Goal: Transaction & Acquisition: Purchase product/service

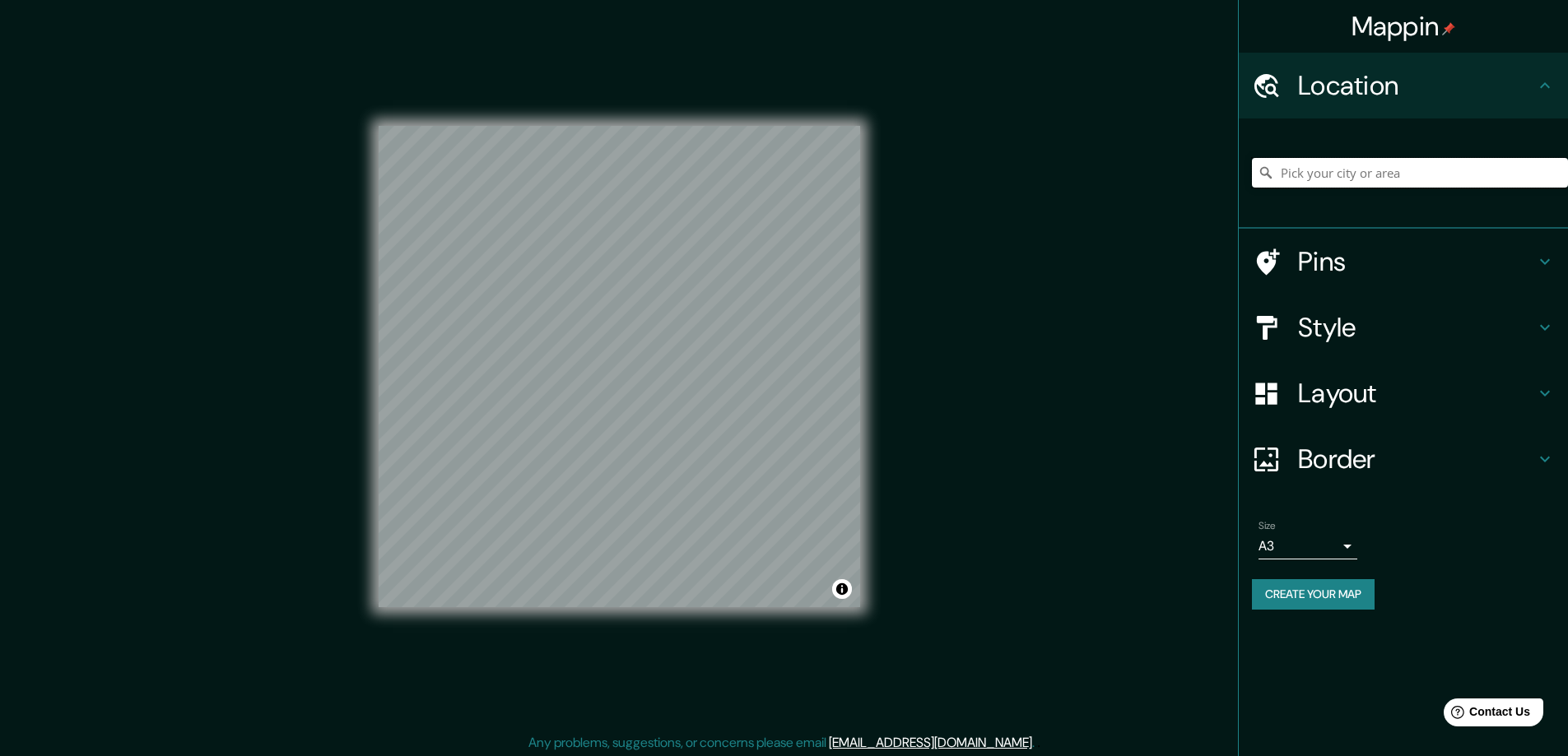
paste input "9981 Creamery Ln Bowling Green, KY 42101"
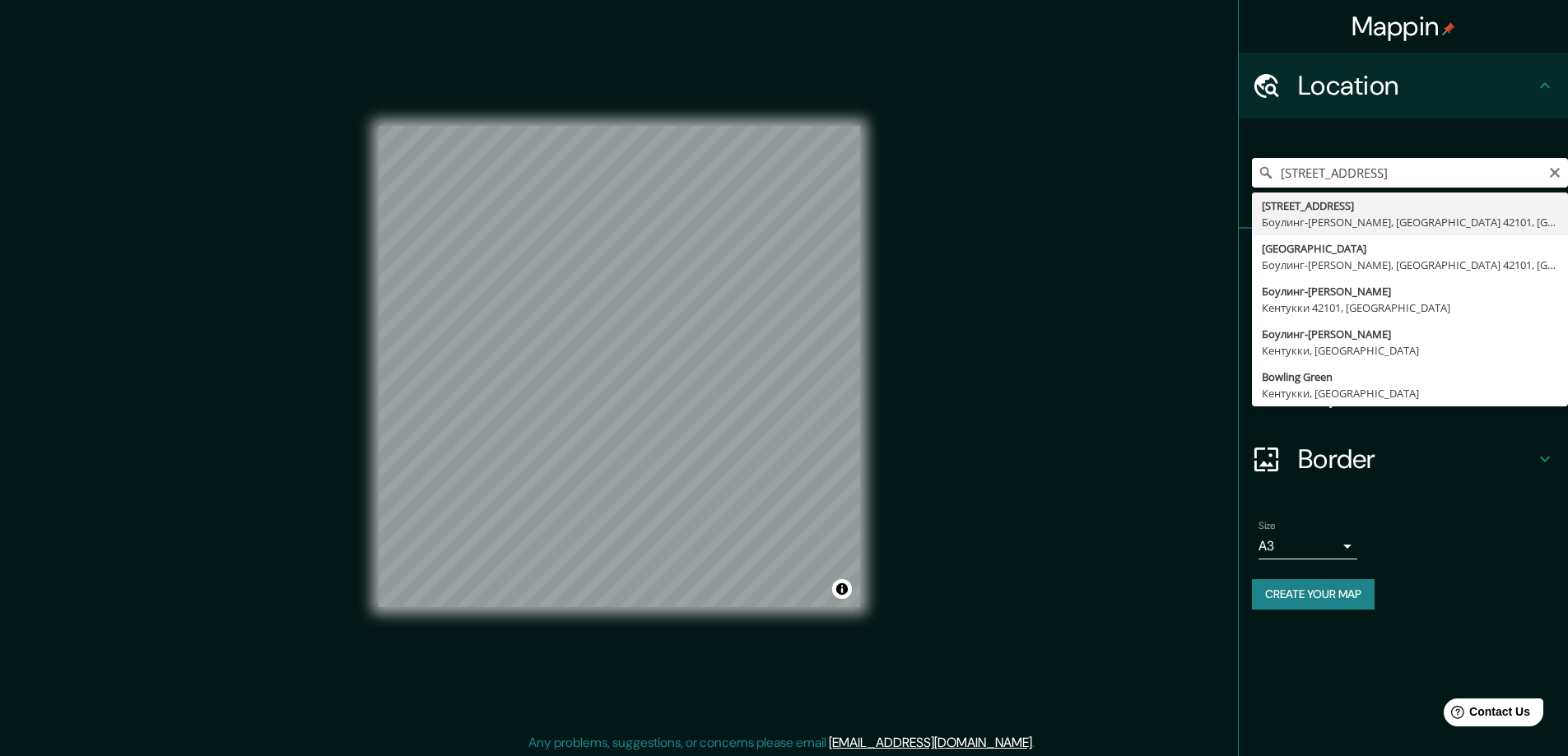
type input "9981 Creamery Lane, Боулинг-Грин, Кентукки 42101, США"
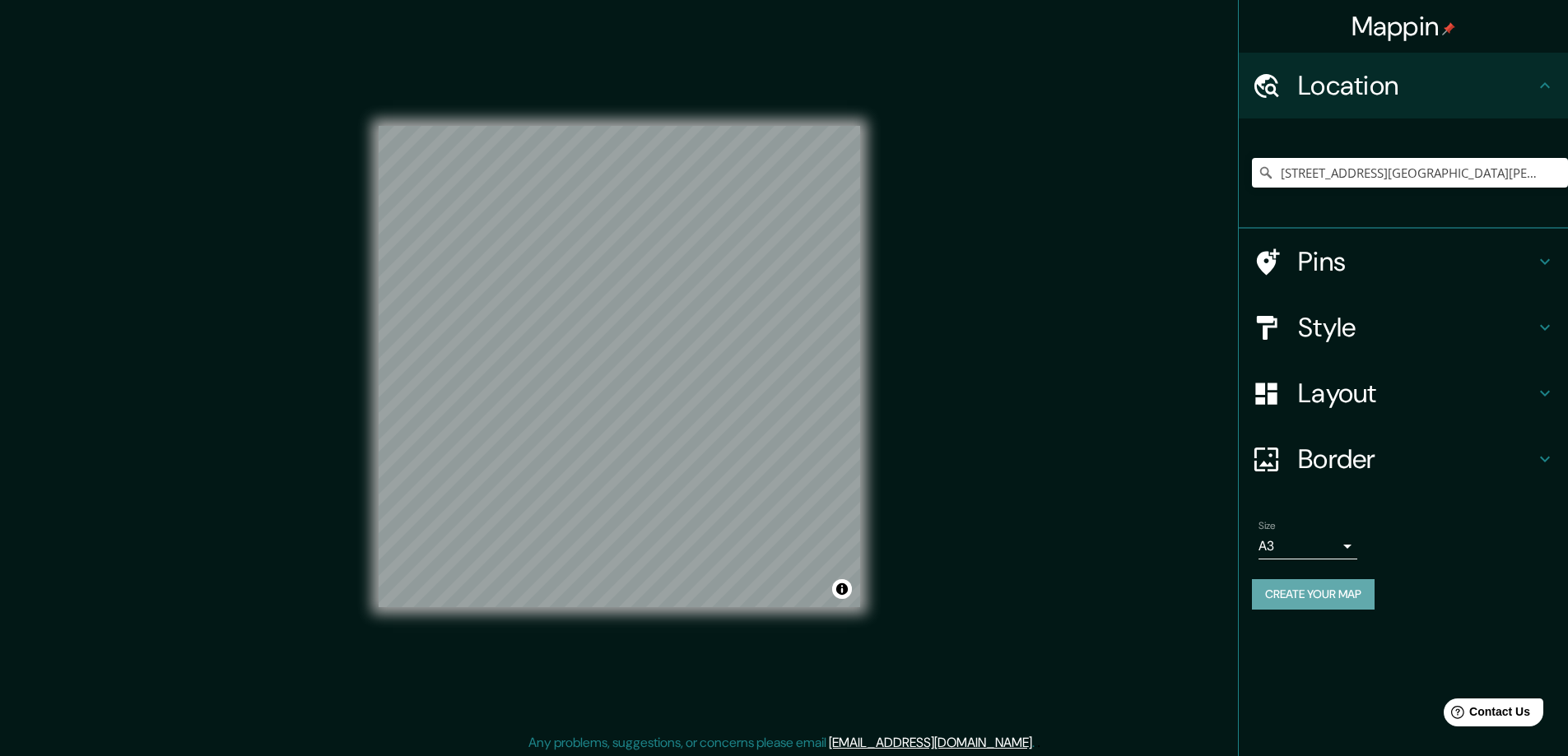
click at [1289, 586] on button "Create your map" at bounding box center [1313, 594] width 123 height 30
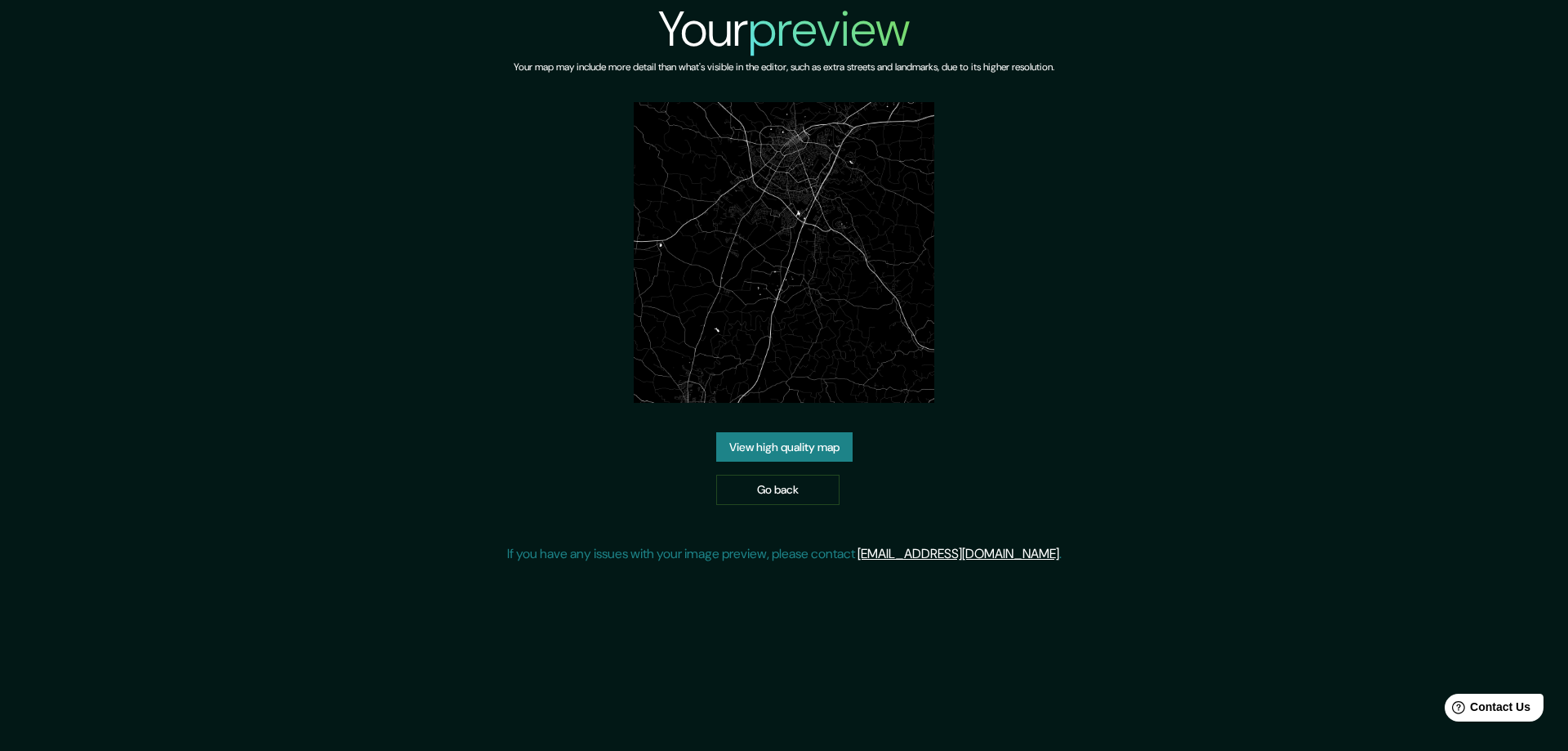
click at [788, 436] on link "View high quality map" at bounding box center [785, 447] width 137 height 30
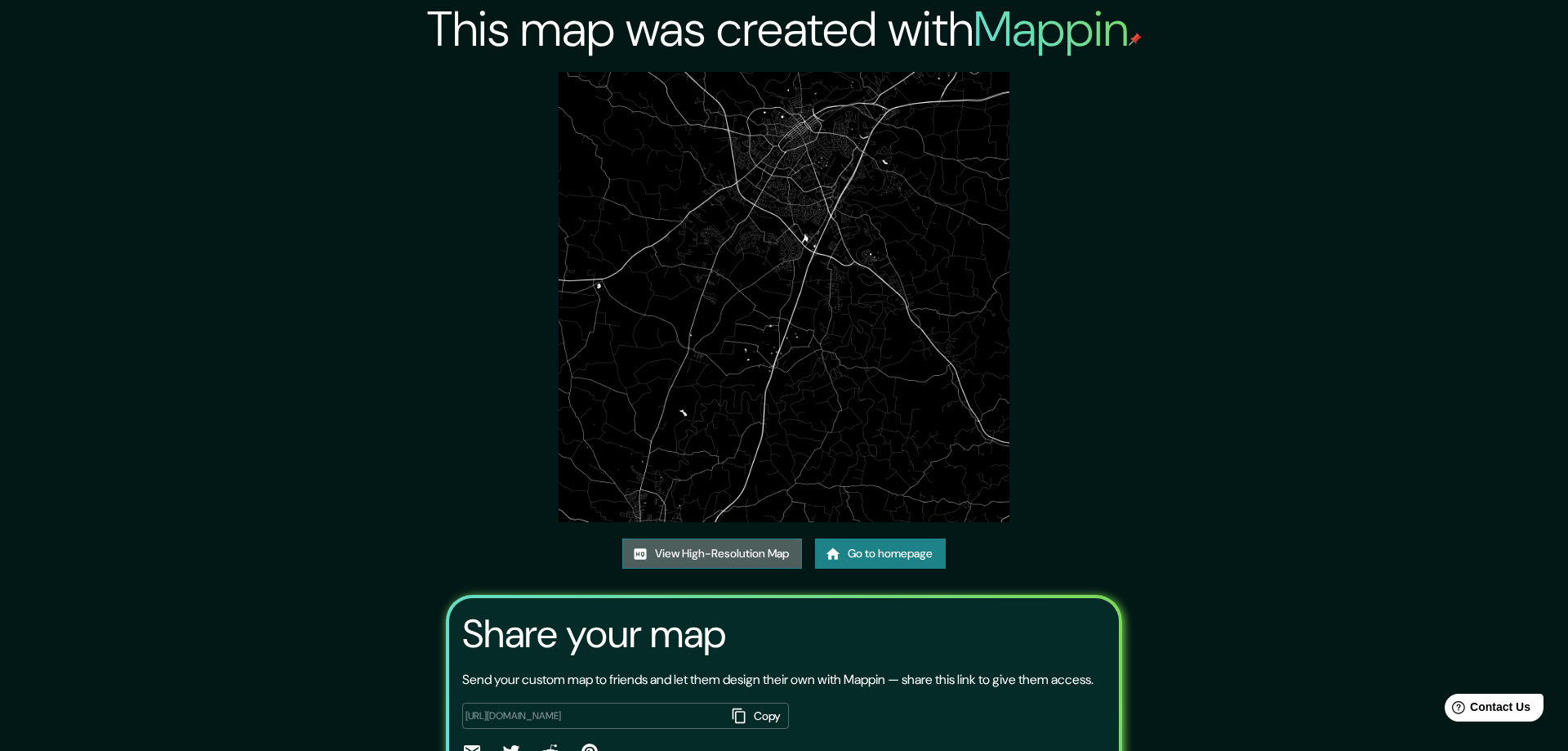
click at [676, 555] on link "View High-Resolution Map" at bounding box center [711, 553] width 179 height 30
click at [869, 547] on link "Go to homepage" at bounding box center [880, 553] width 131 height 30
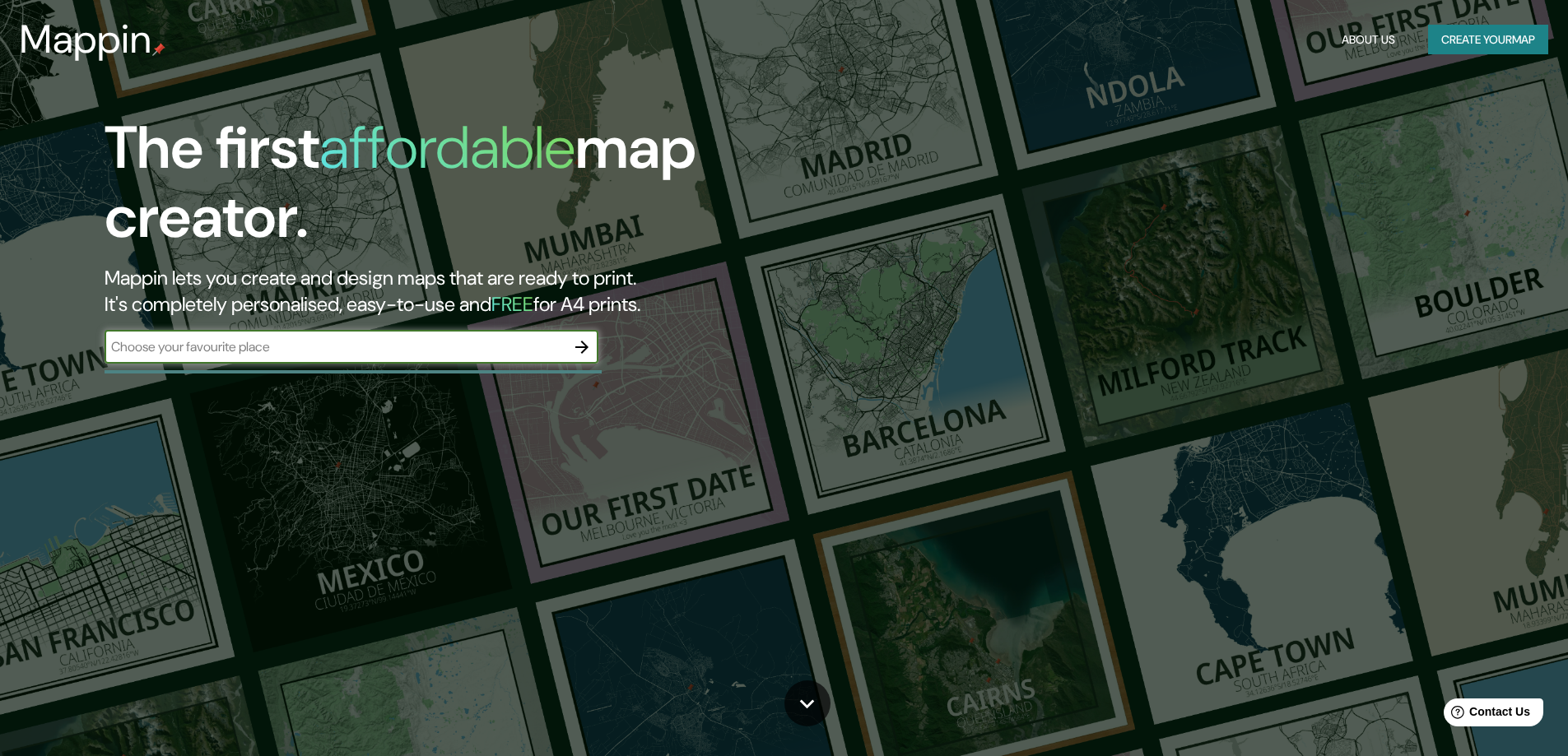
click at [576, 343] on icon "button" at bounding box center [582, 348] width 20 height 20
